Goal: Find specific page/section: Find specific page/section

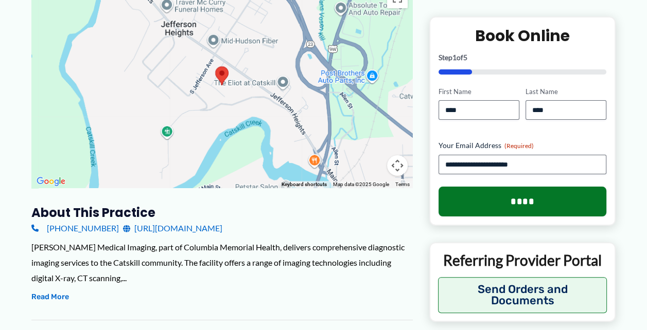
scroll to position [177, 0]
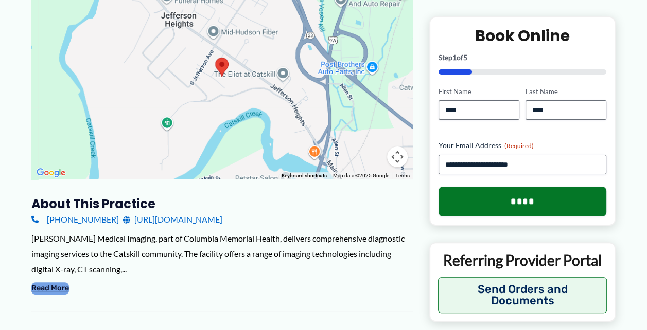
click at [61, 288] on button "Read More" at bounding box center [50, 289] width 38 height 12
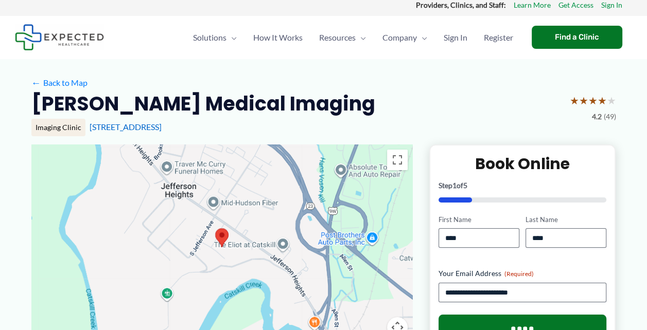
scroll to position [0, 0]
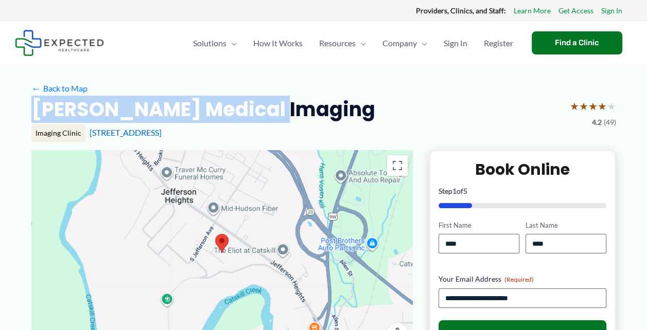
drag, startPoint x: 276, startPoint y: 108, endPoint x: 25, endPoint y: 115, distance: 251.2
drag, startPoint x: 25, startPoint y: 115, endPoint x: 47, endPoint y: 113, distance: 22.7
copy h2 "[PERSON_NAME] Medical Imaging"
drag, startPoint x: 217, startPoint y: 132, endPoint x: 89, endPoint y: 135, distance: 128.7
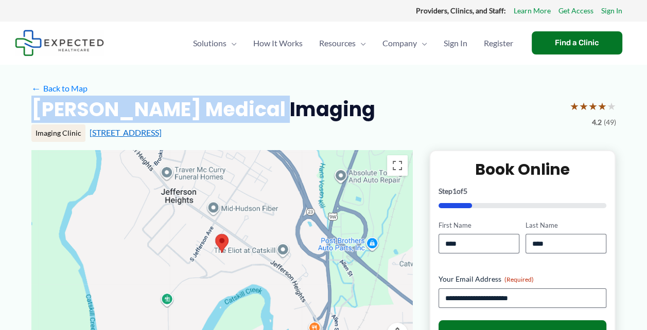
click at [90, 135] on div "[STREET_ADDRESS]" at bounding box center [353, 132] width 526 height 11
copy link "[STREET_ADDRESS]"
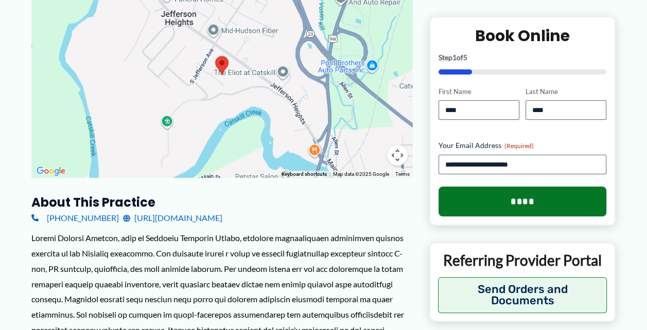
scroll to position [235, 0]
